Goal: Complete application form

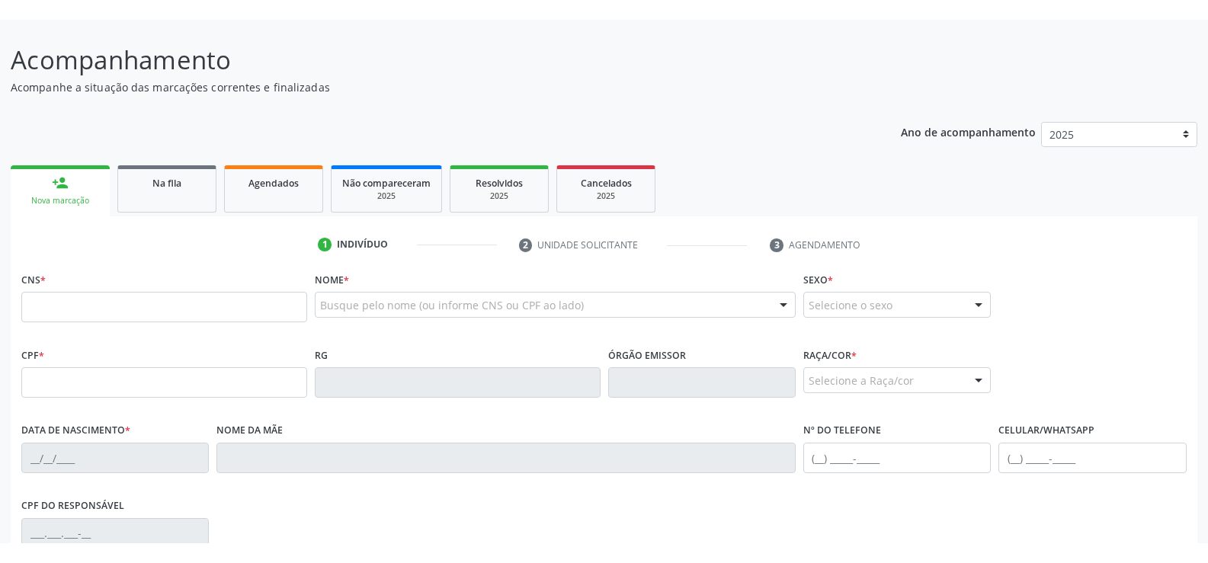
scroll to position [76, 0]
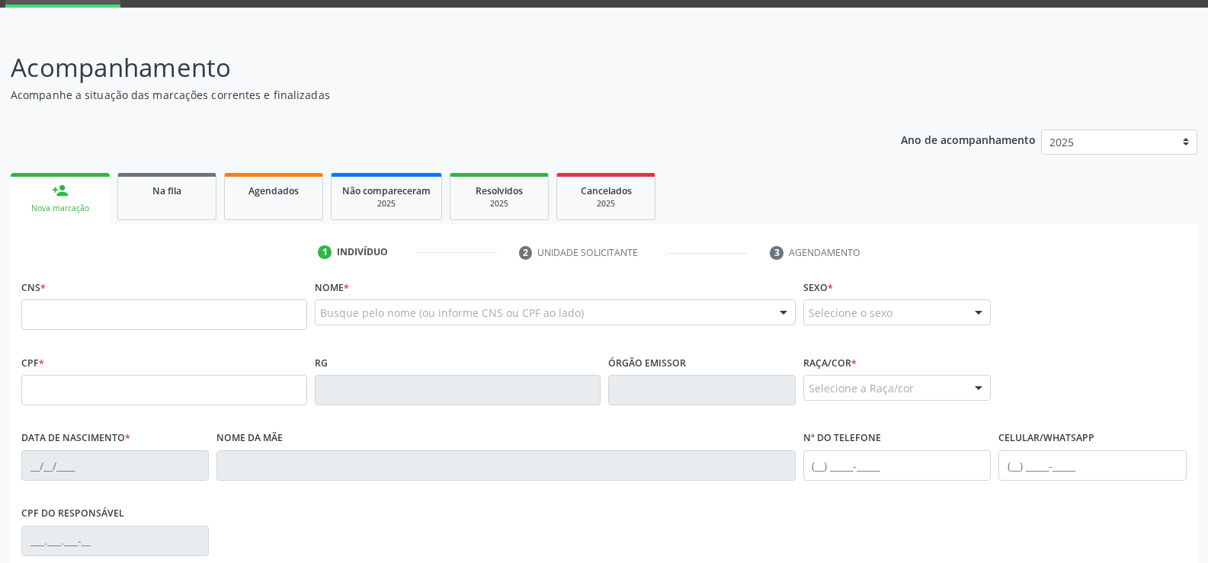
drag, startPoint x: 529, startPoint y: 4, endPoint x: 1040, endPoint y: 15, distance: 510.9
click at [1040, 15] on div at bounding box center [604, 18] width 1208 height 21
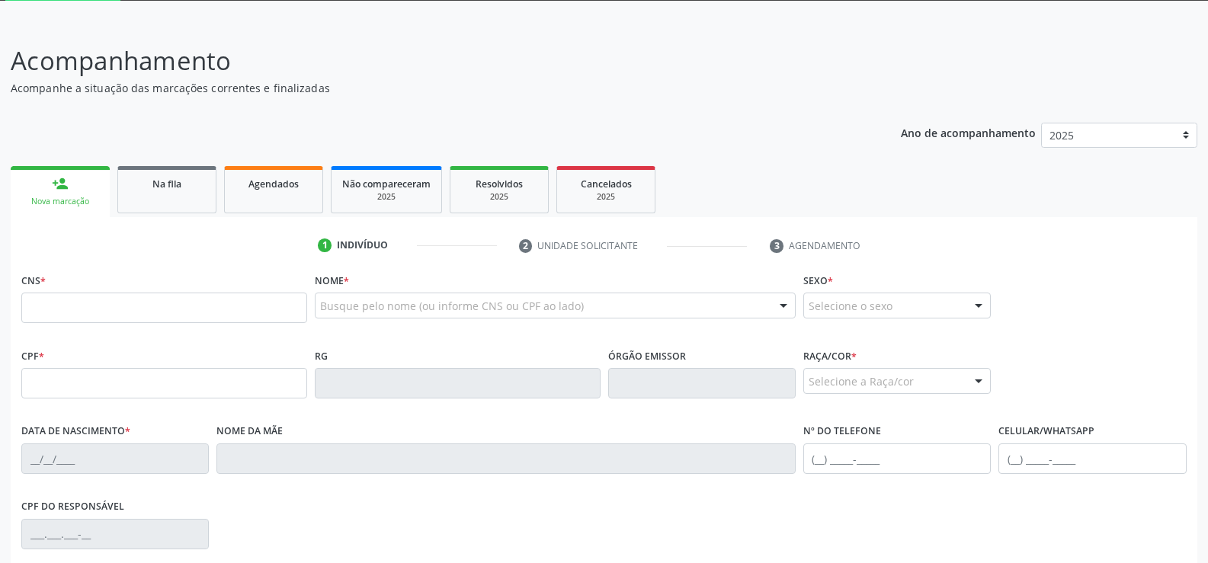
scroll to position [56, 0]
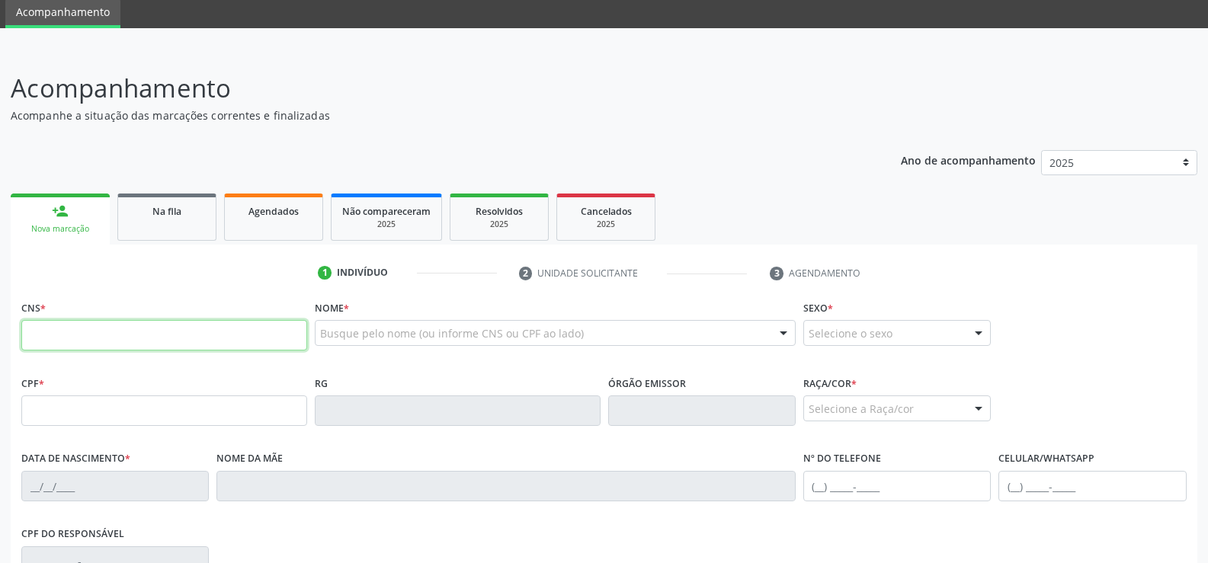
click at [71, 326] on input "text" at bounding box center [164, 335] width 286 height 30
type input "706 3037 3526 8472"
type input "208.073.924-72"
type input "[DATE]"
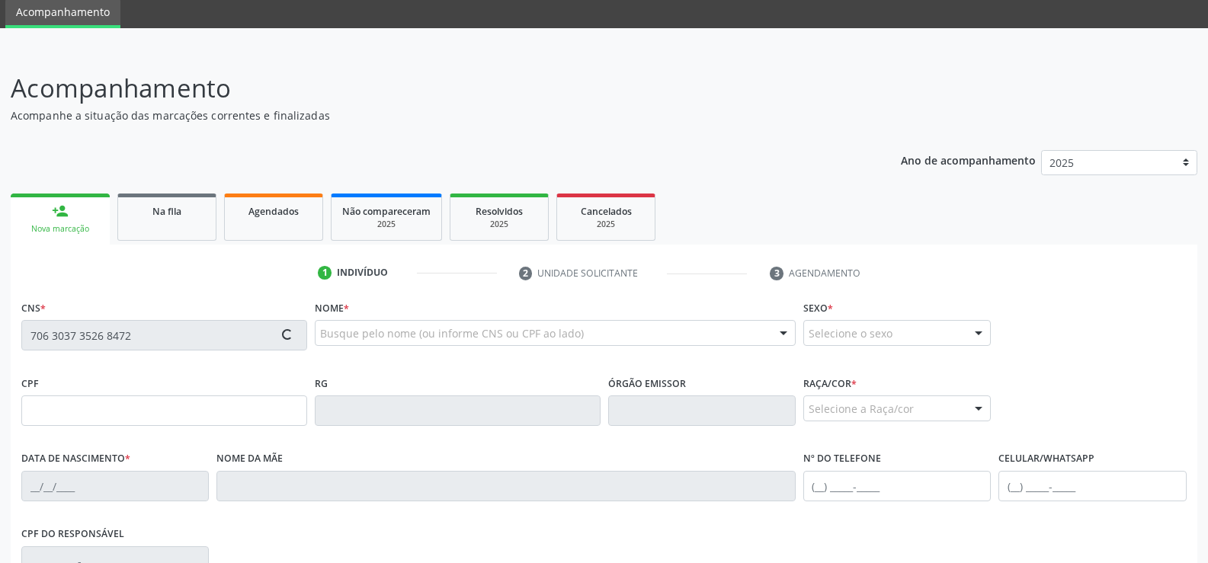
type input "[PERSON_NAME]"
type input "[PHONE_NUMBER]"
type input "S/N"
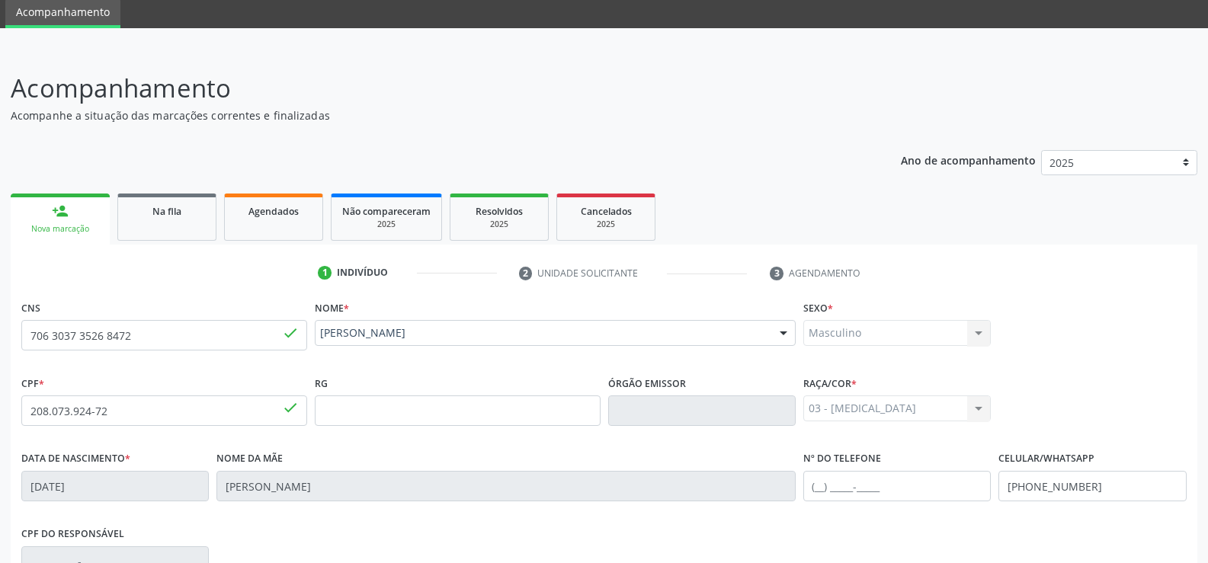
scroll to position [0, 0]
